Goal: Information Seeking & Learning: Learn about a topic

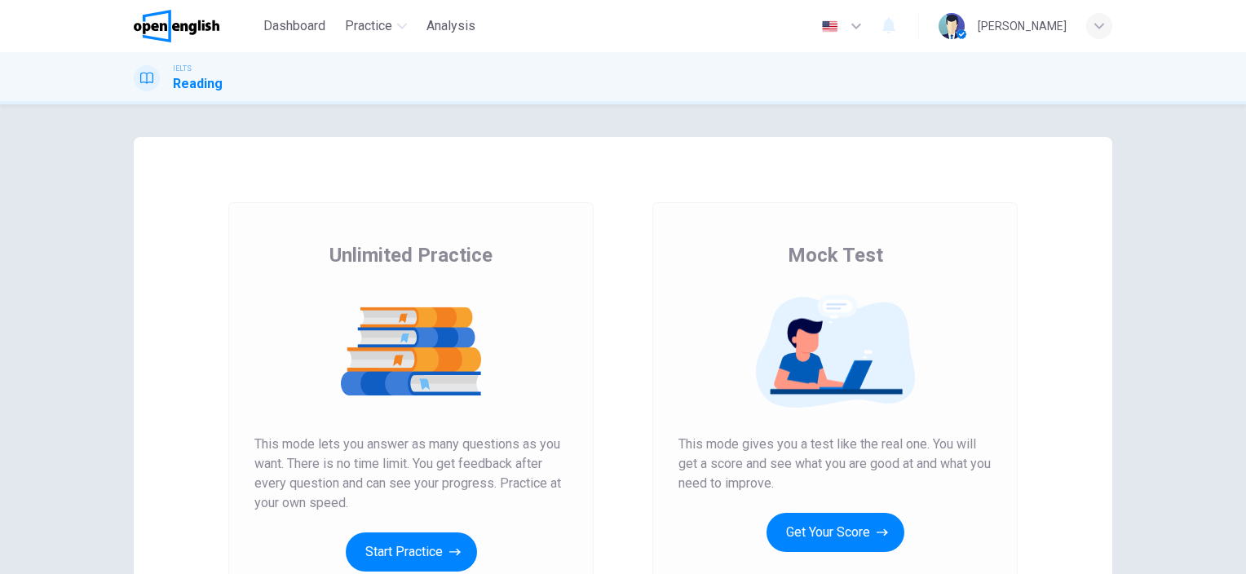
scroll to position [82, 0]
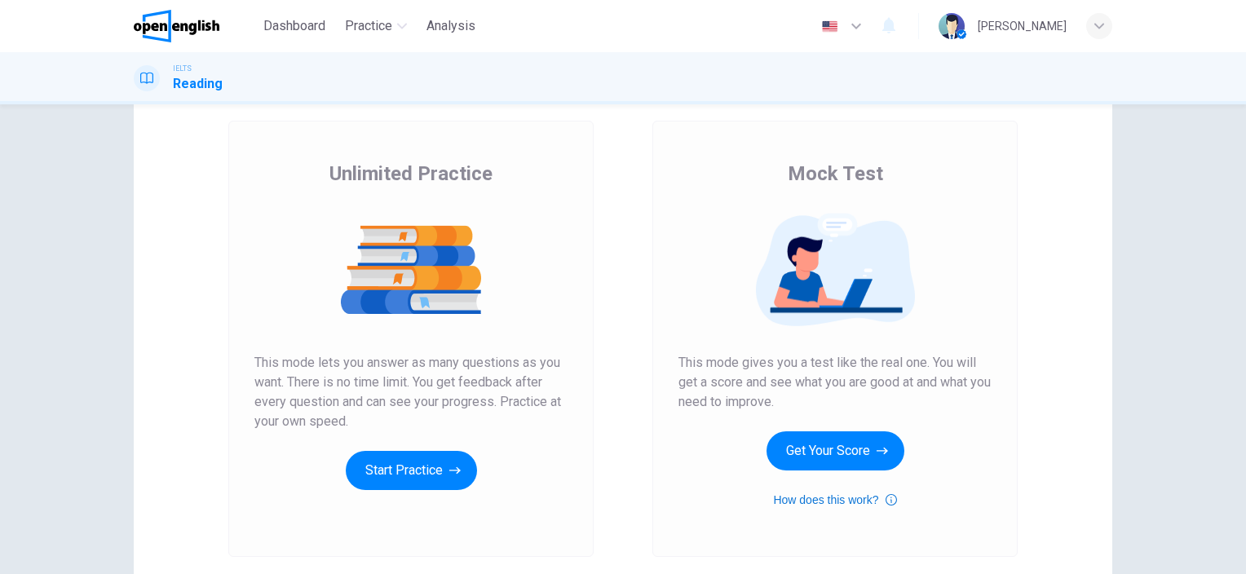
click at [885, 499] on icon "button" at bounding box center [890, 500] width 11 height 20
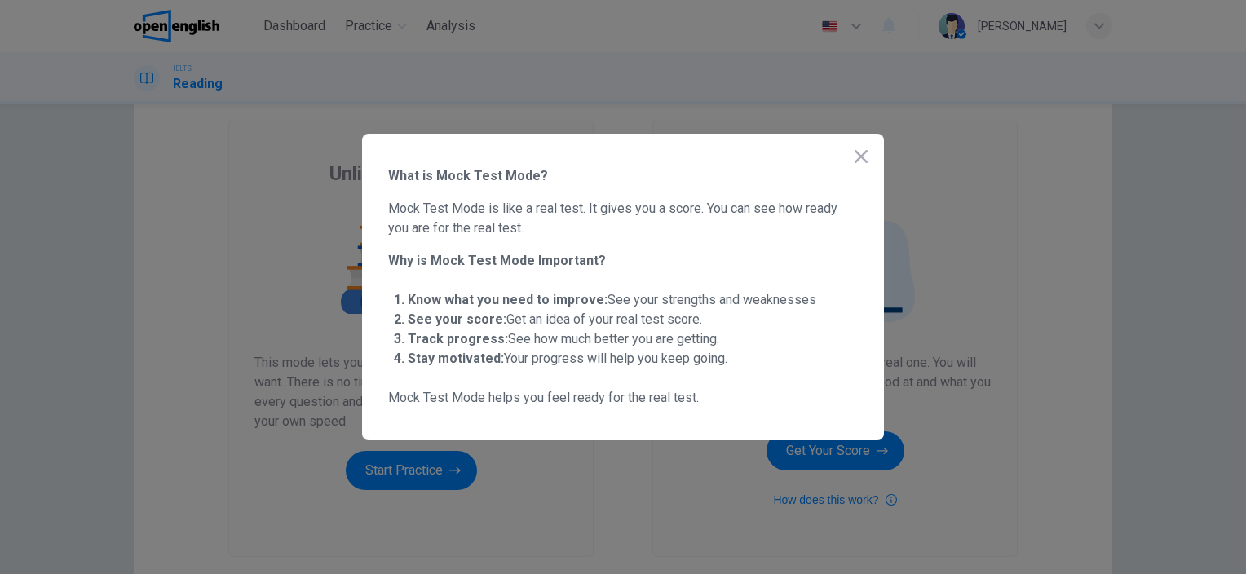
click at [861, 153] on icon "button" at bounding box center [861, 157] width 20 height 20
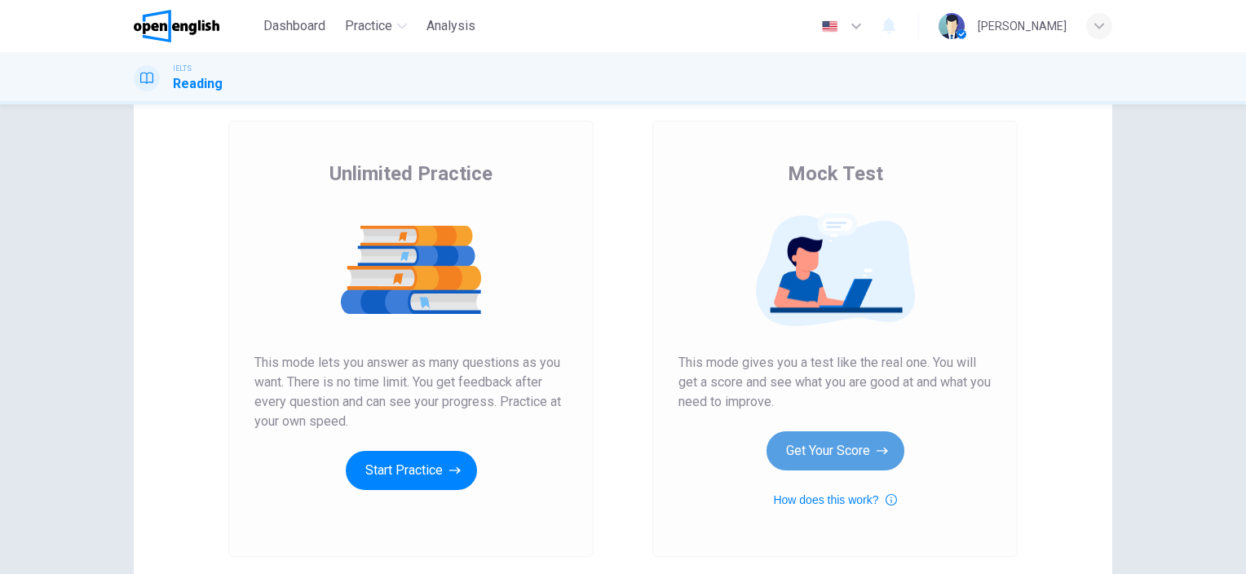
click at [838, 455] on button "Get Your Score" at bounding box center [835, 450] width 138 height 39
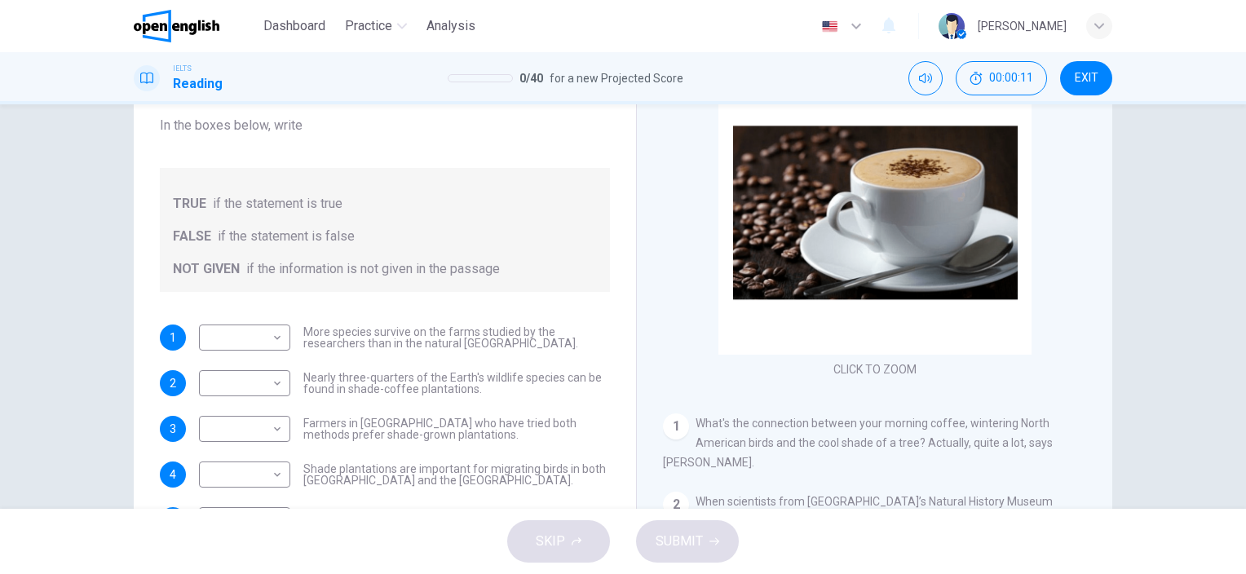
scroll to position [163, 0]
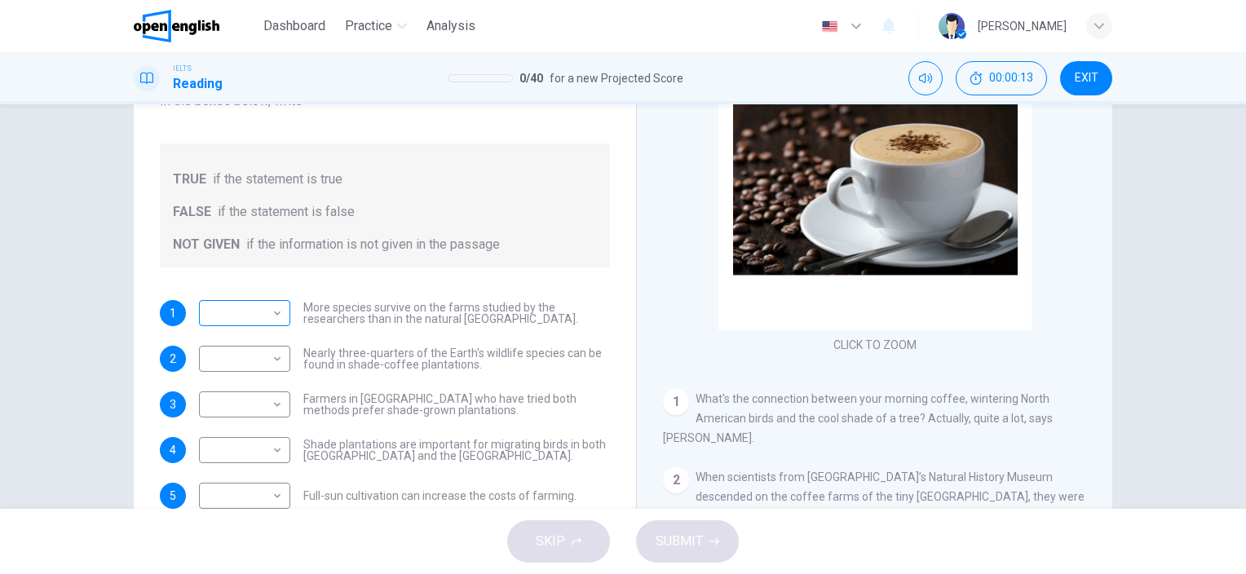
click at [274, 315] on body "This site uses cookies, as explained in our Privacy Policy . If you agree to th…" at bounding box center [623, 287] width 1246 height 574
click at [274, 315] on div at bounding box center [623, 287] width 1246 height 574
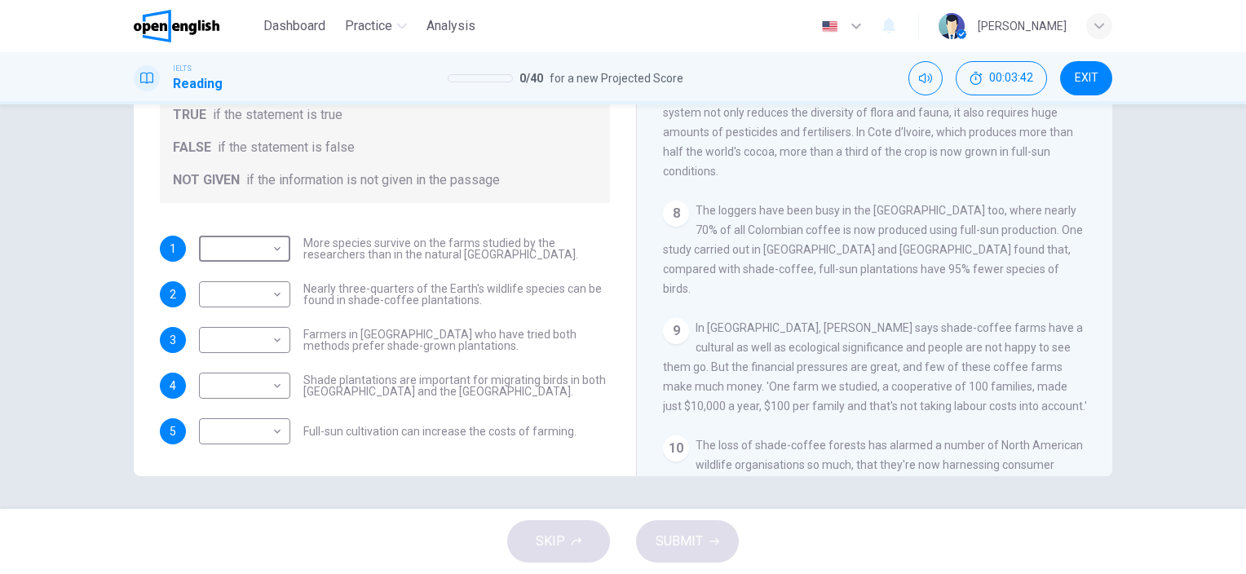
scroll to position [1223, 0]
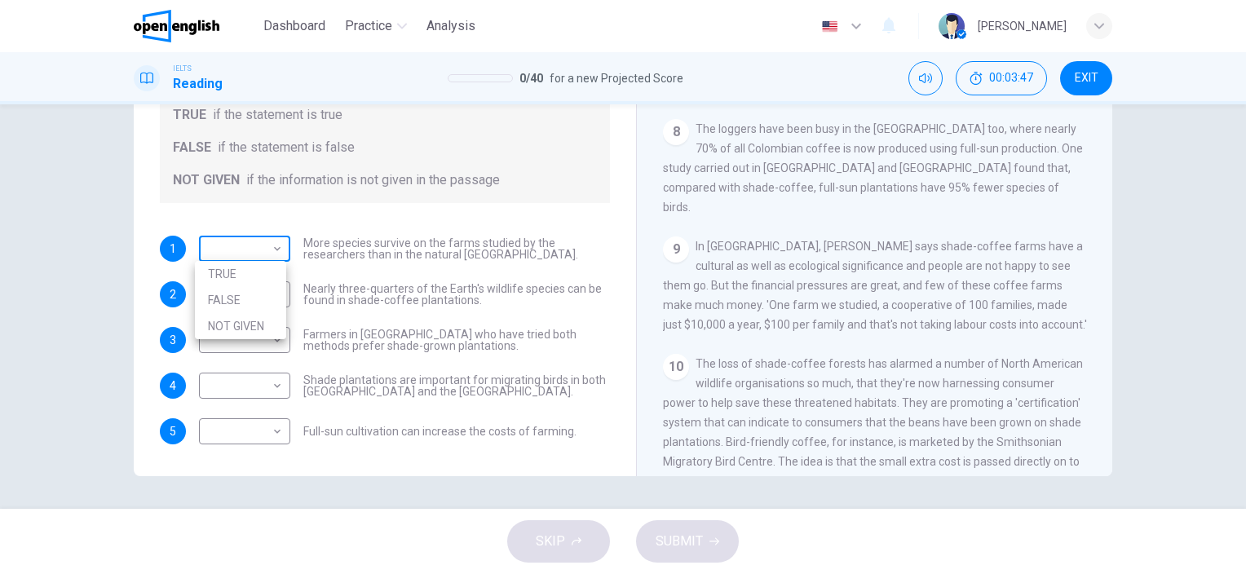
click at [265, 248] on body "This site uses cookies, as explained in our Privacy Policy . If you agree to th…" at bounding box center [623, 287] width 1246 height 574
click at [251, 272] on li "TRUE" at bounding box center [240, 274] width 91 height 26
type input "****"
click at [1084, 77] on span "EXIT" at bounding box center [1086, 78] width 24 height 13
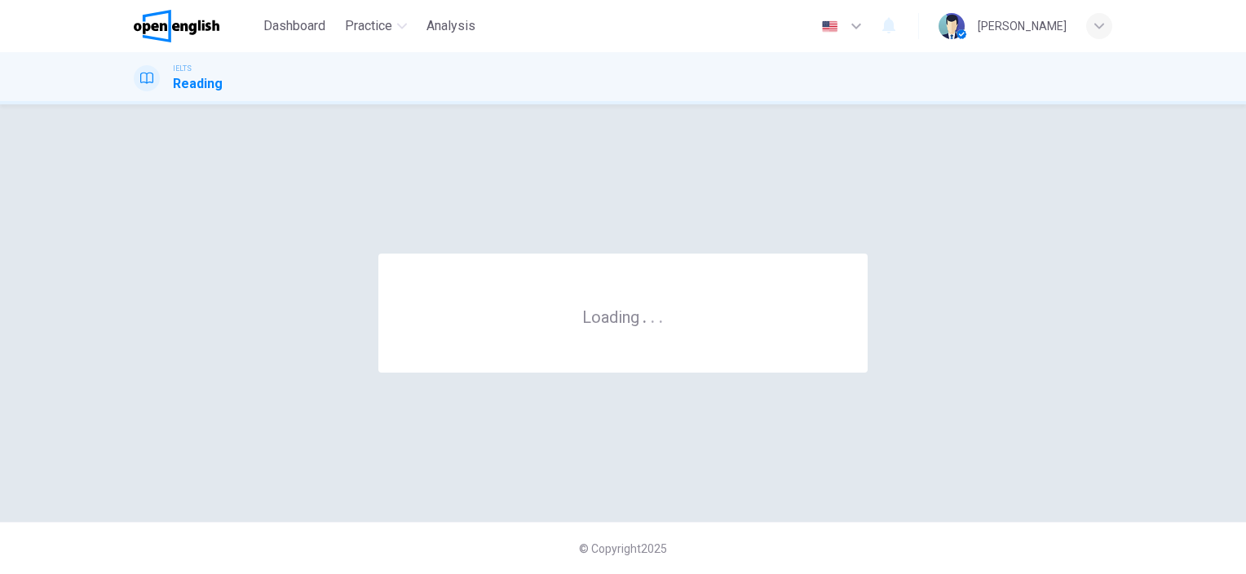
scroll to position [0, 0]
